Goal: Find specific page/section: Find specific page/section

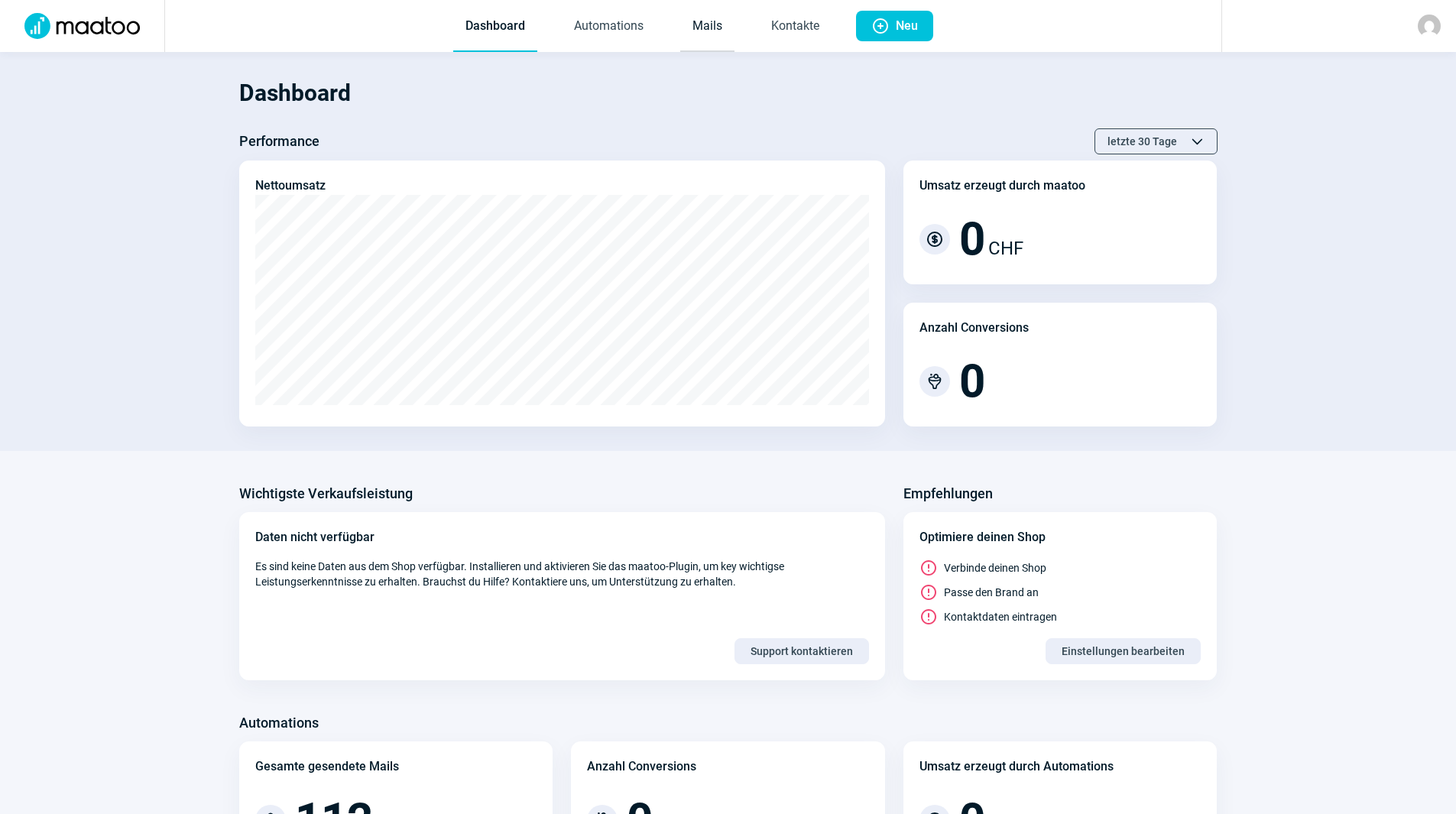
click at [710, 32] on link "Mails" at bounding box center [707, 26] width 54 height 50
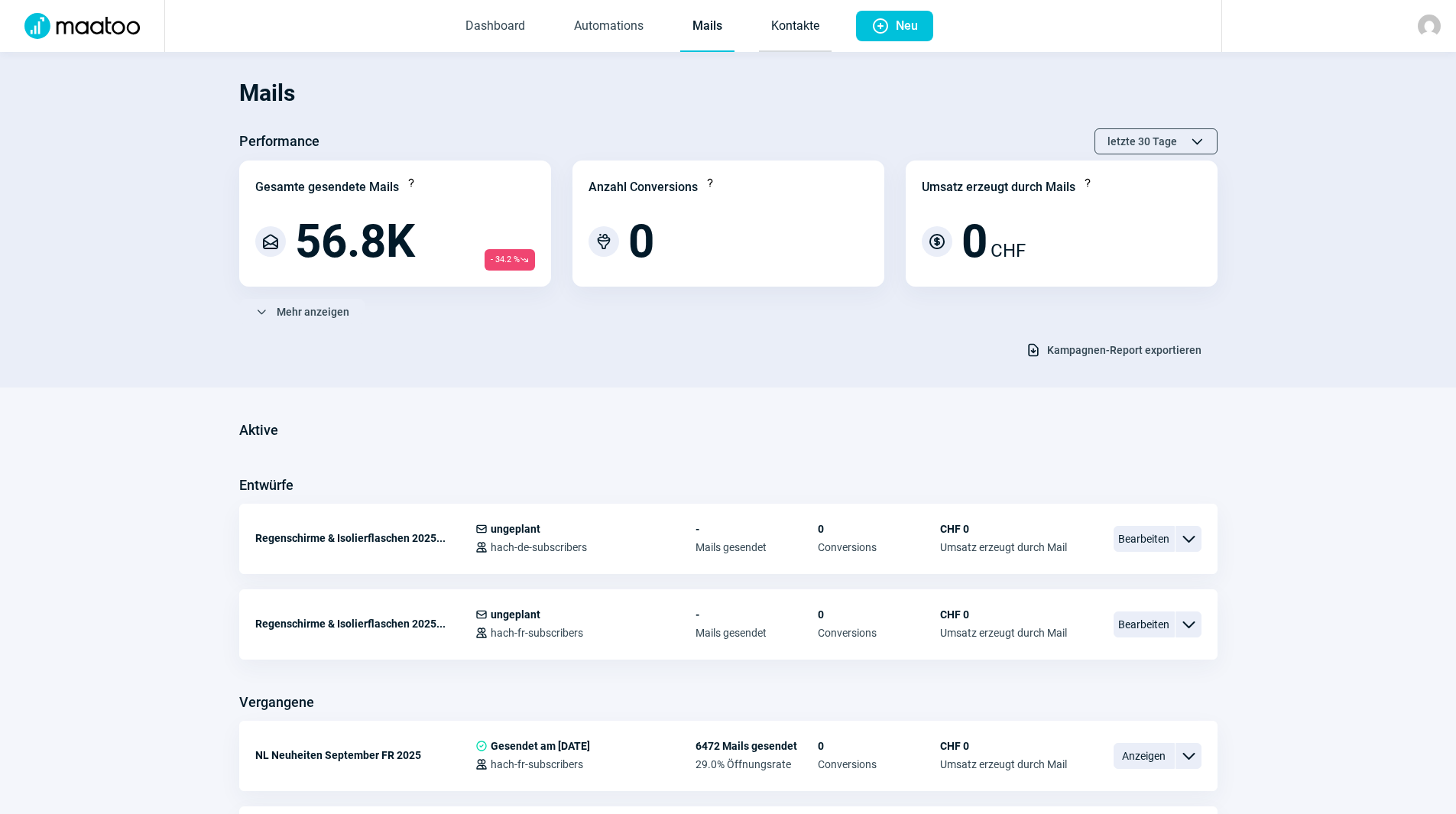
click at [796, 30] on link "Kontakte" at bounding box center [794, 26] width 72 height 50
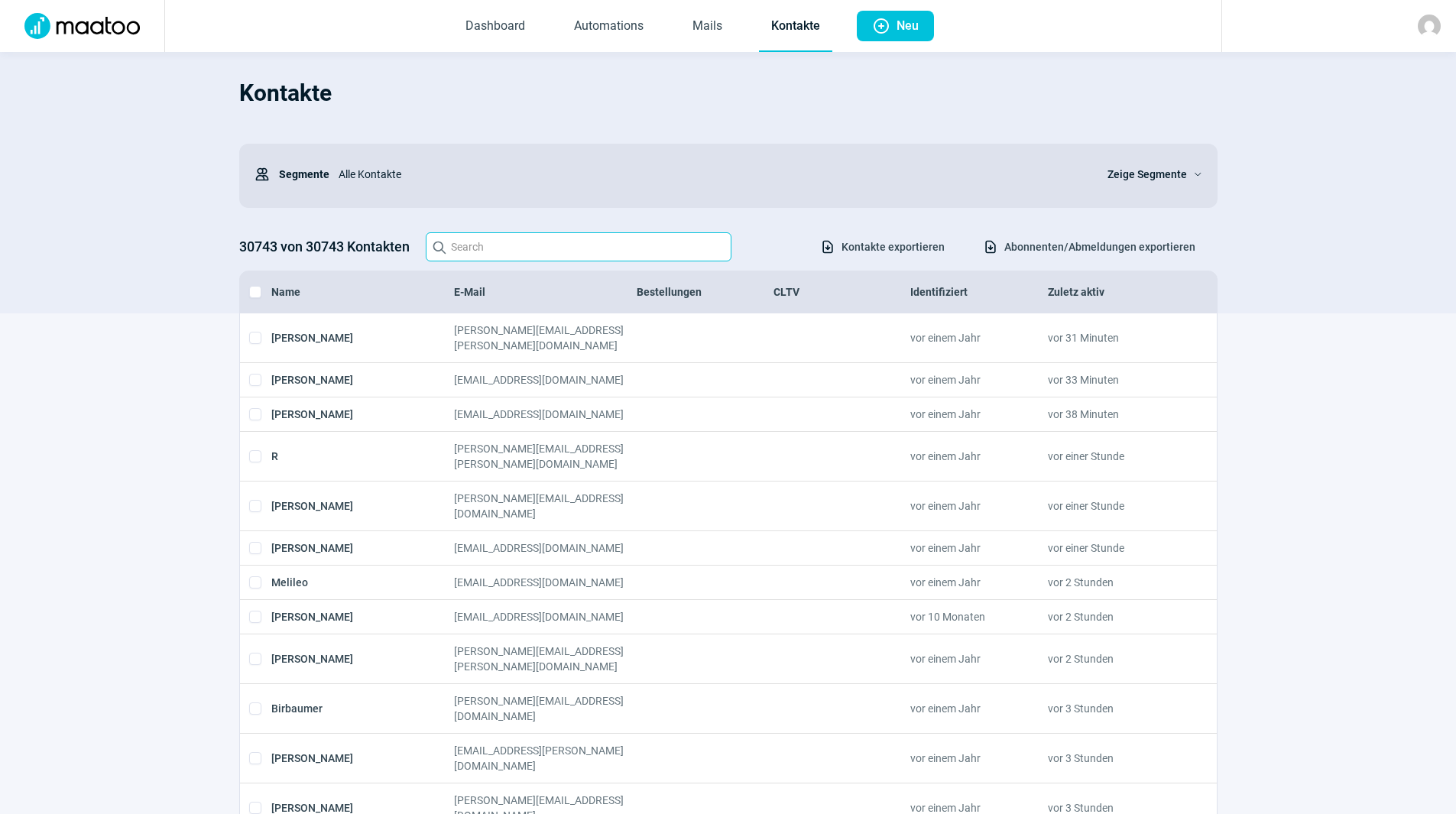
click at [519, 253] on input "Search icon" at bounding box center [579, 246] width 305 height 29
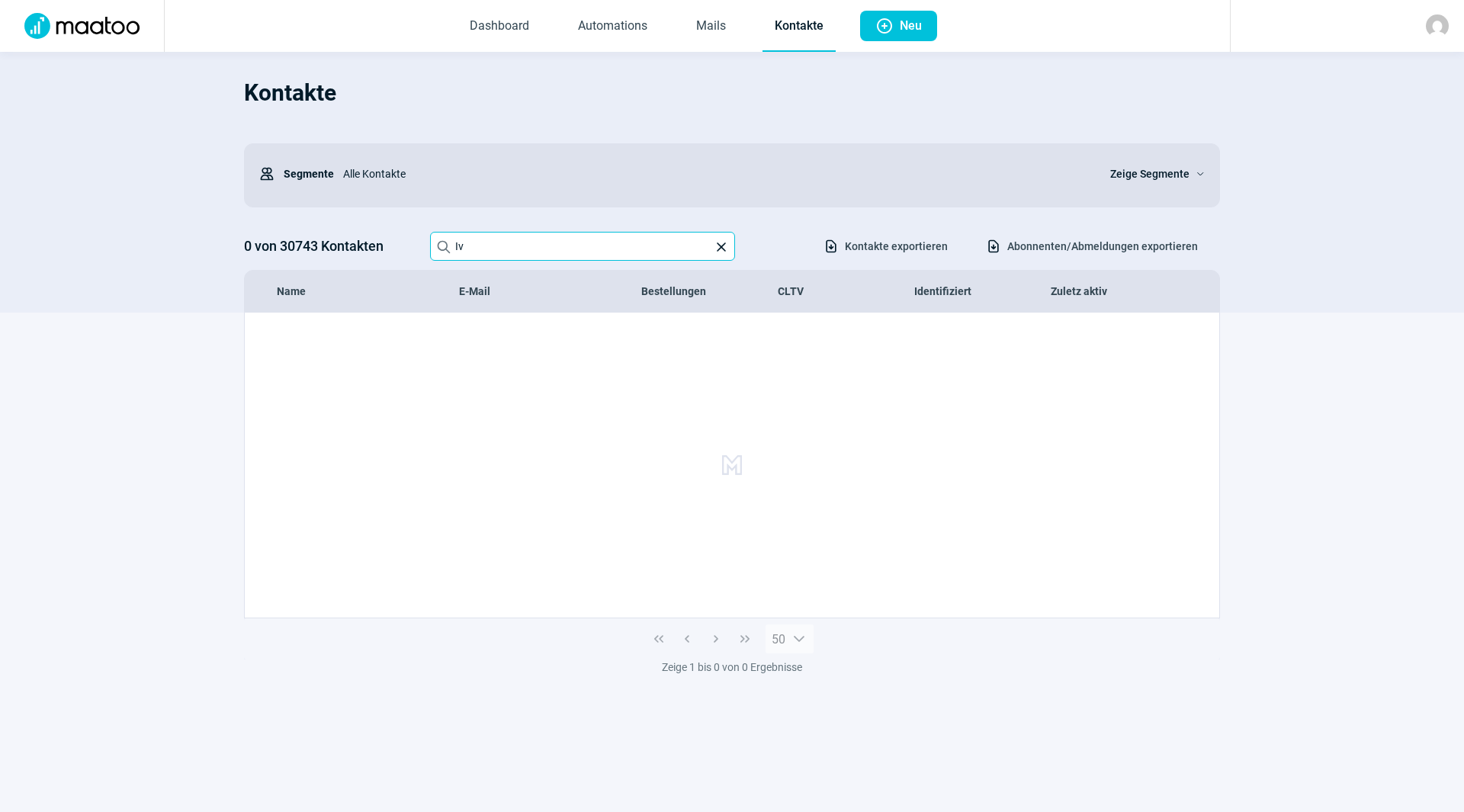
type input "I"
click at [648, 248] on input "[PERSON_NAME][EMAIL_ADDRESS][DOMAIN_NAME]" at bounding box center [582, 246] width 305 height 29
drag, startPoint x: 653, startPoint y: 249, endPoint x: 425, endPoint y: 228, distance: 229.0
click at [425, 237] on div "0 von 30743 Kontakten Search icon [PERSON_NAME][EMAIL_ADDRESS][DOMAIN_NAME] X i…" at bounding box center [732, 246] width 976 height 29
type input "i"
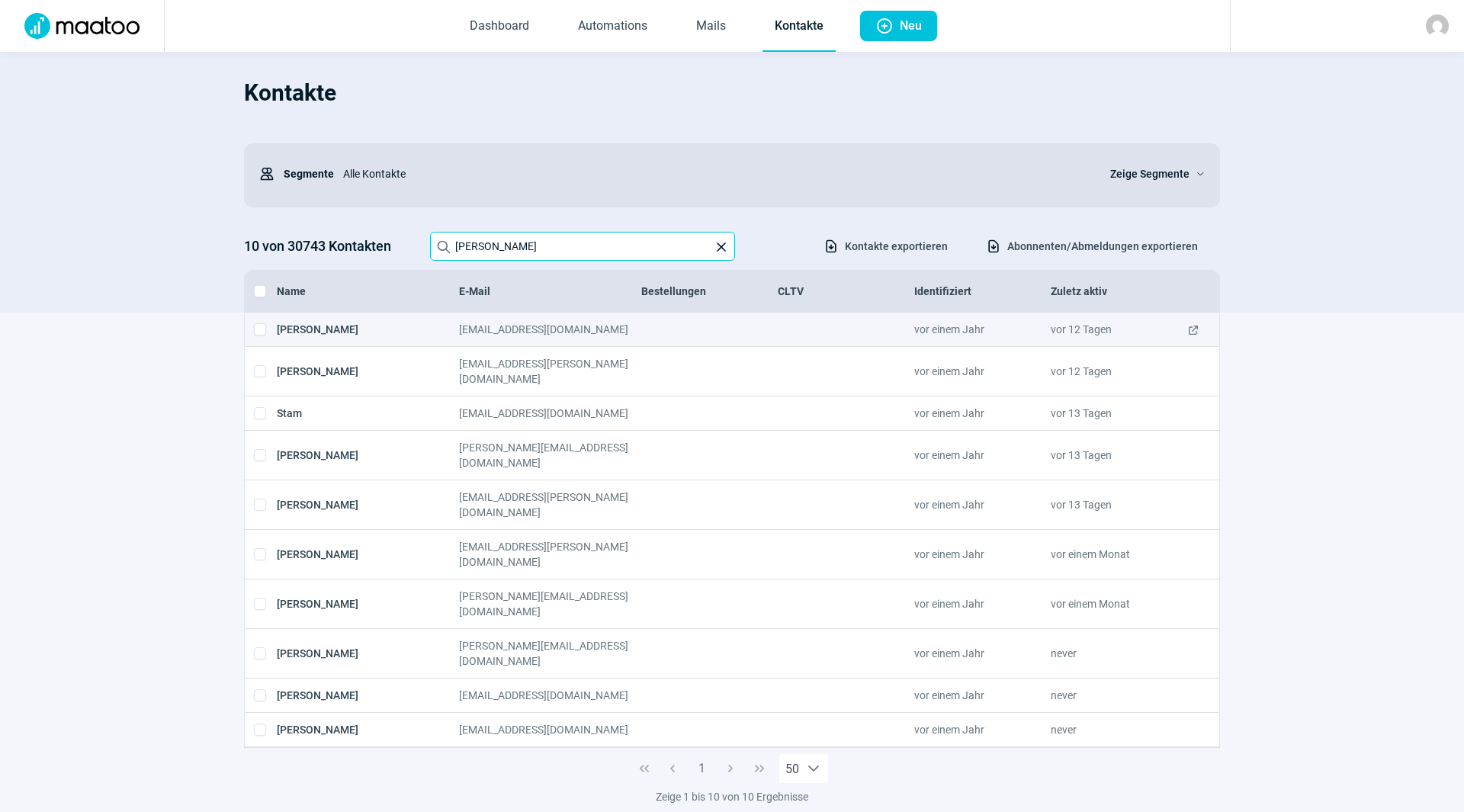
type input "camenzind"
click at [1193, 325] on span "ExternalLink icon" at bounding box center [1193, 329] width 12 height 16
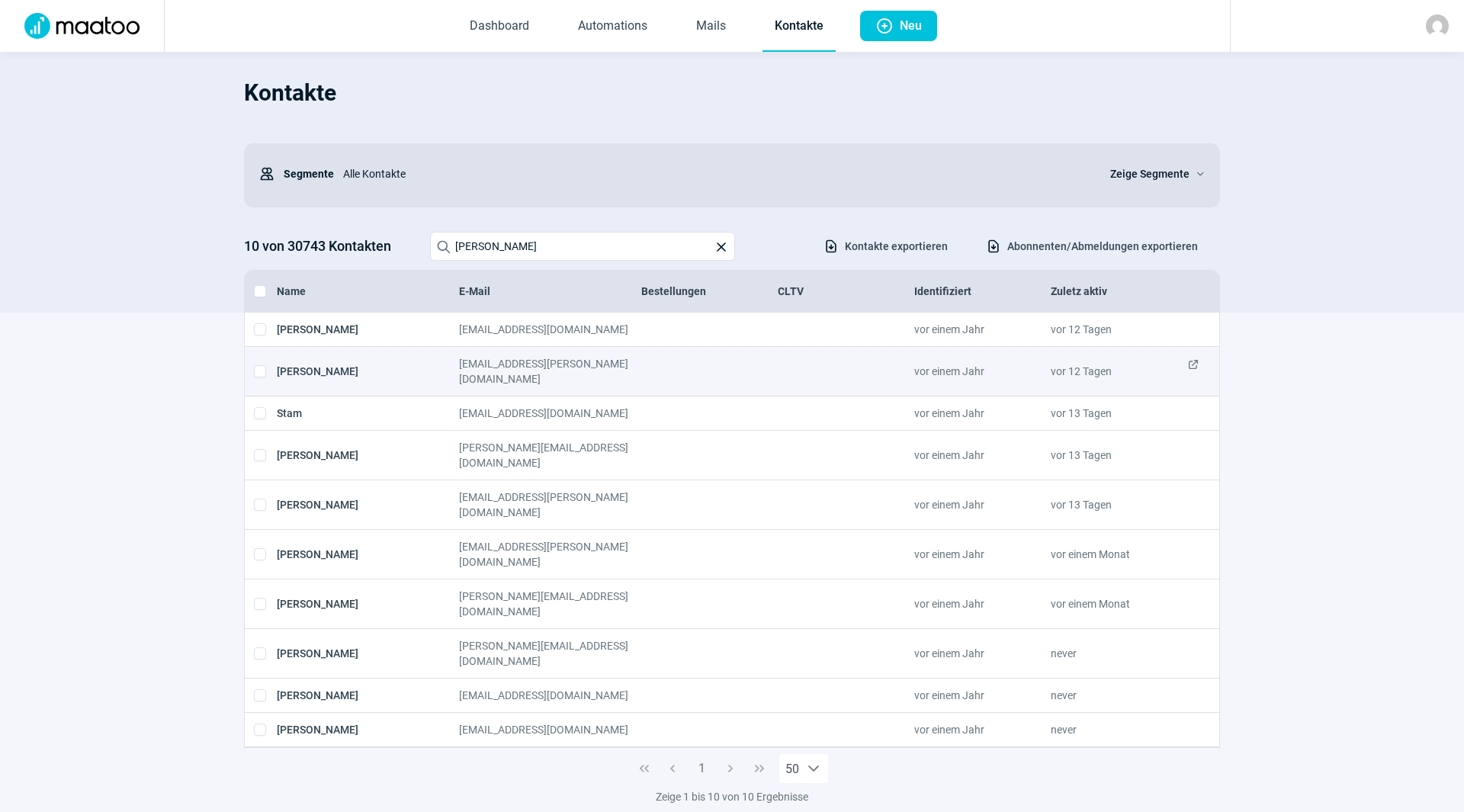
click at [1198, 366] on span "ExternalLink icon" at bounding box center [1193, 371] width 12 height 30
